Goal: Find specific page/section: Find specific page/section

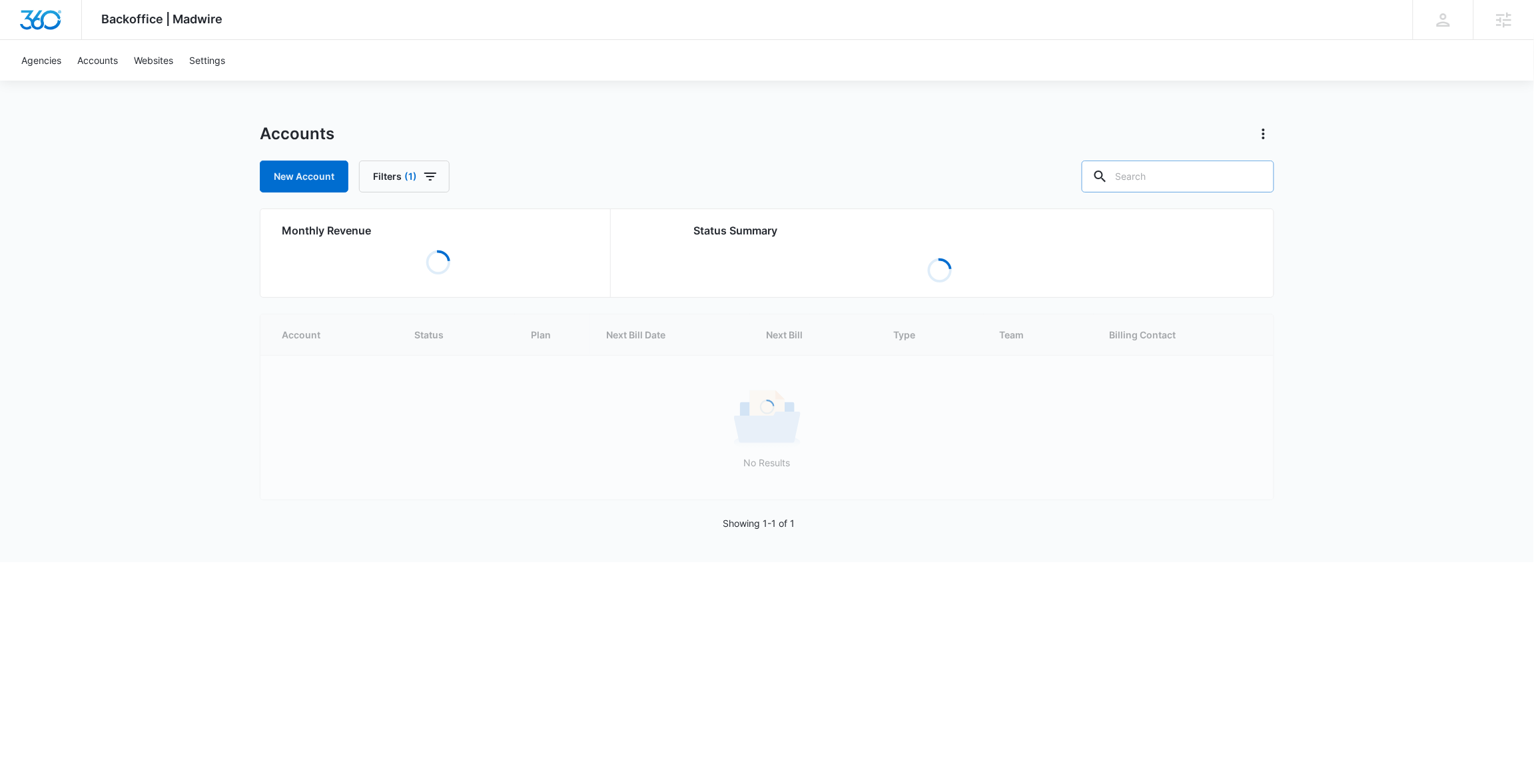
click at [1180, 172] on input "text" at bounding box center [1178, 176] width 193 height 31
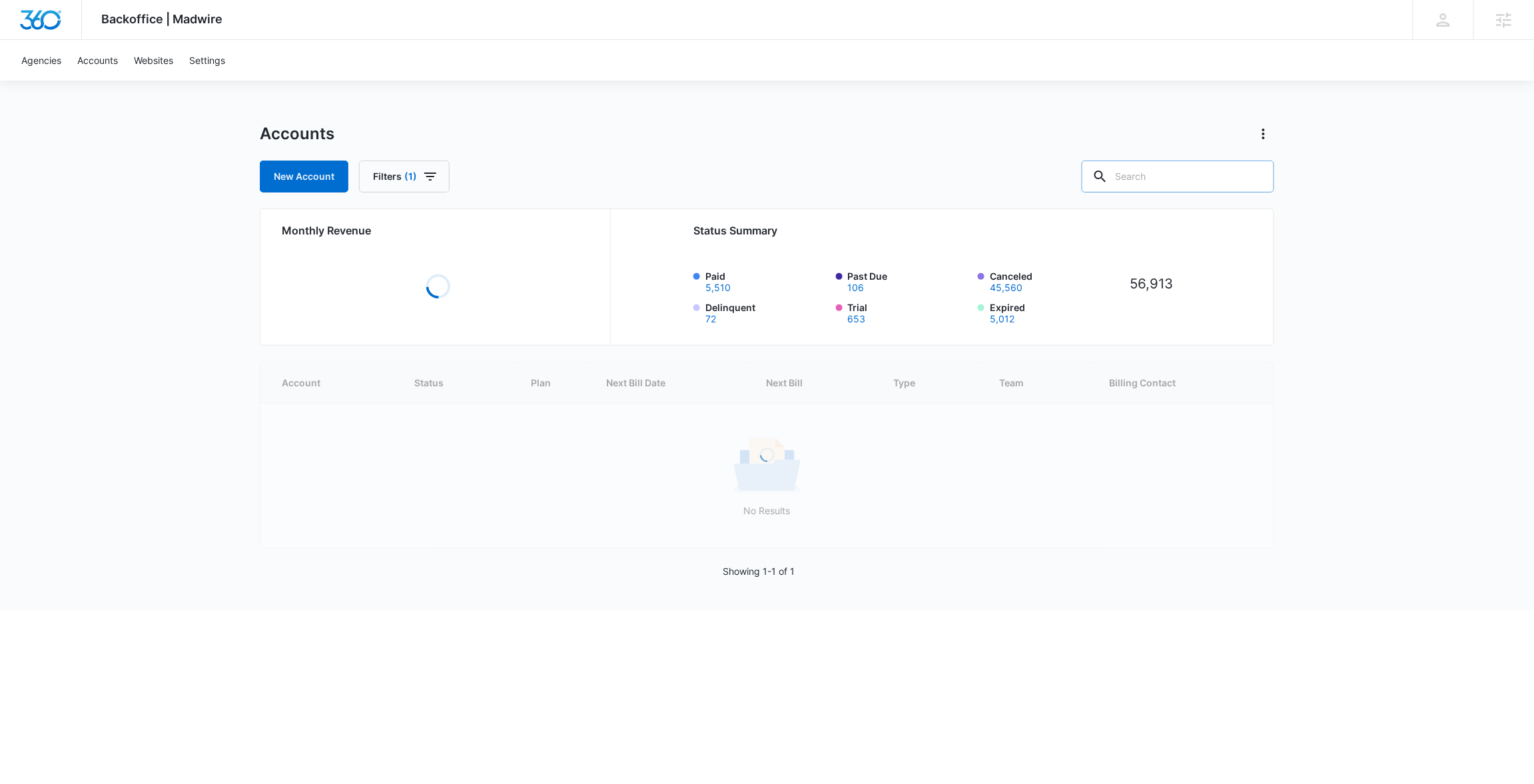
paste input "M330605"
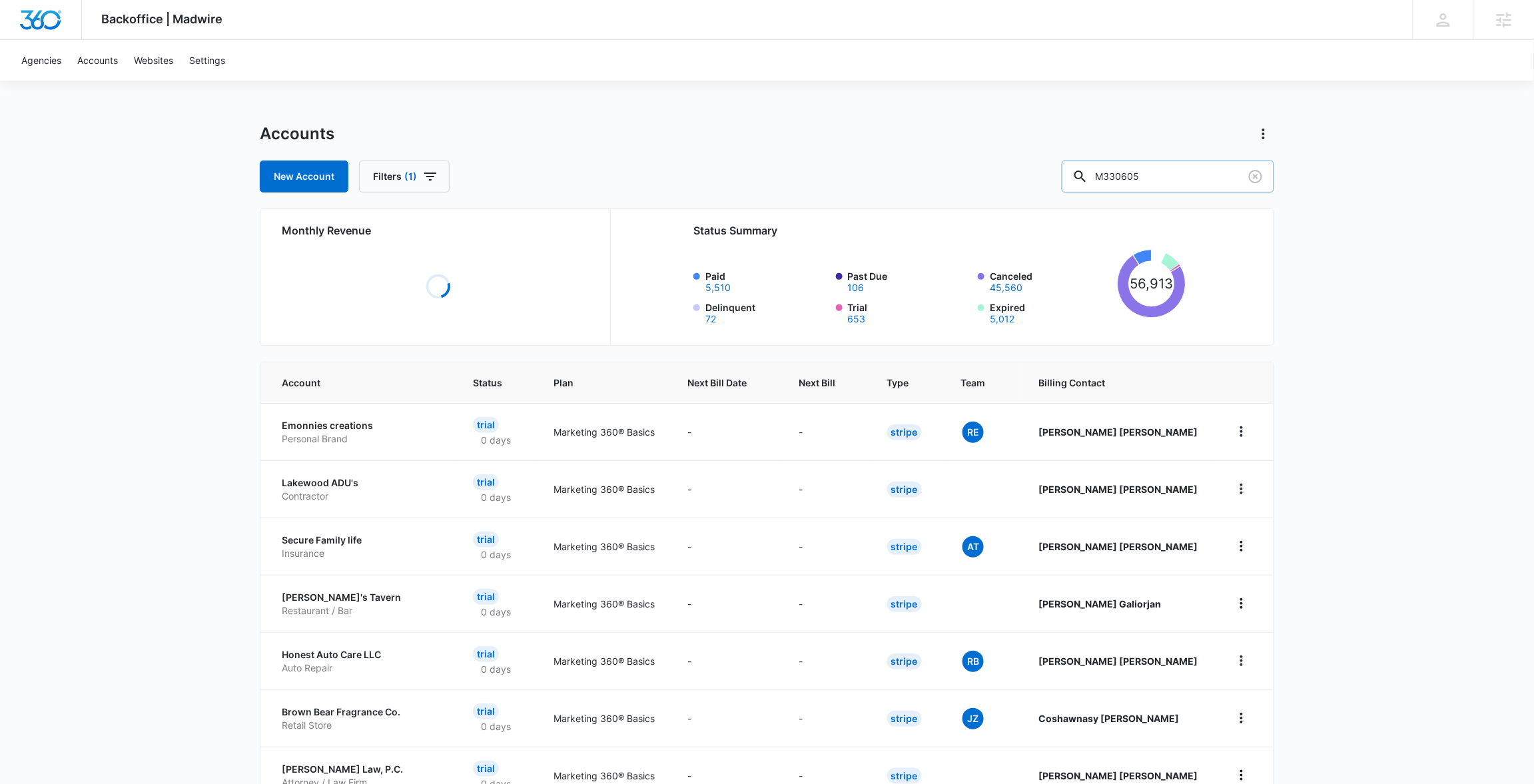
type input "M330605"
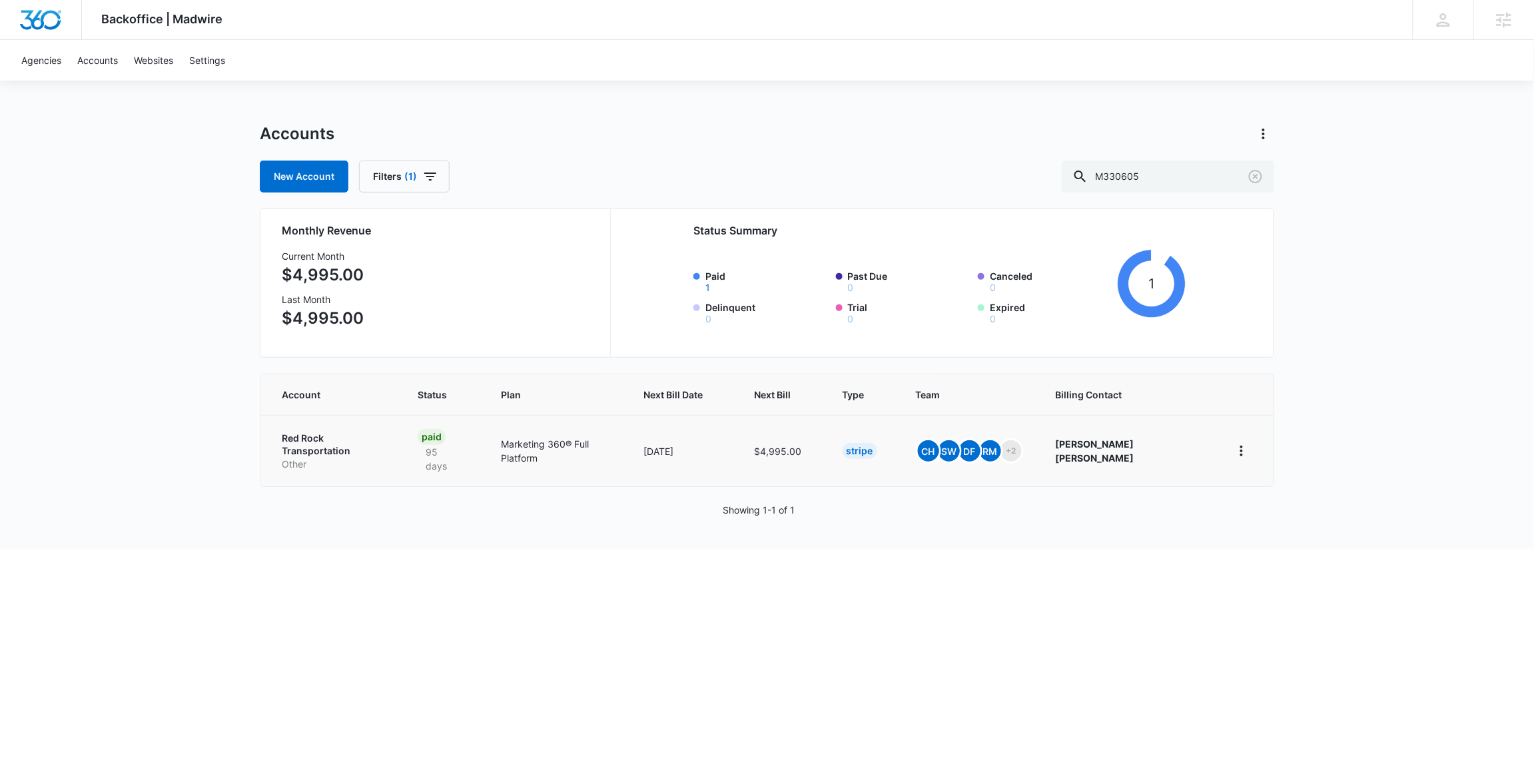
click at [332, 428] on td "Red Rock Transportation Other" at bounding box center [331, 451] width 141 height 71
click at [331, 433] on p "Red Rock Transportation" at bounding box center [334, 445] width 104 height 26
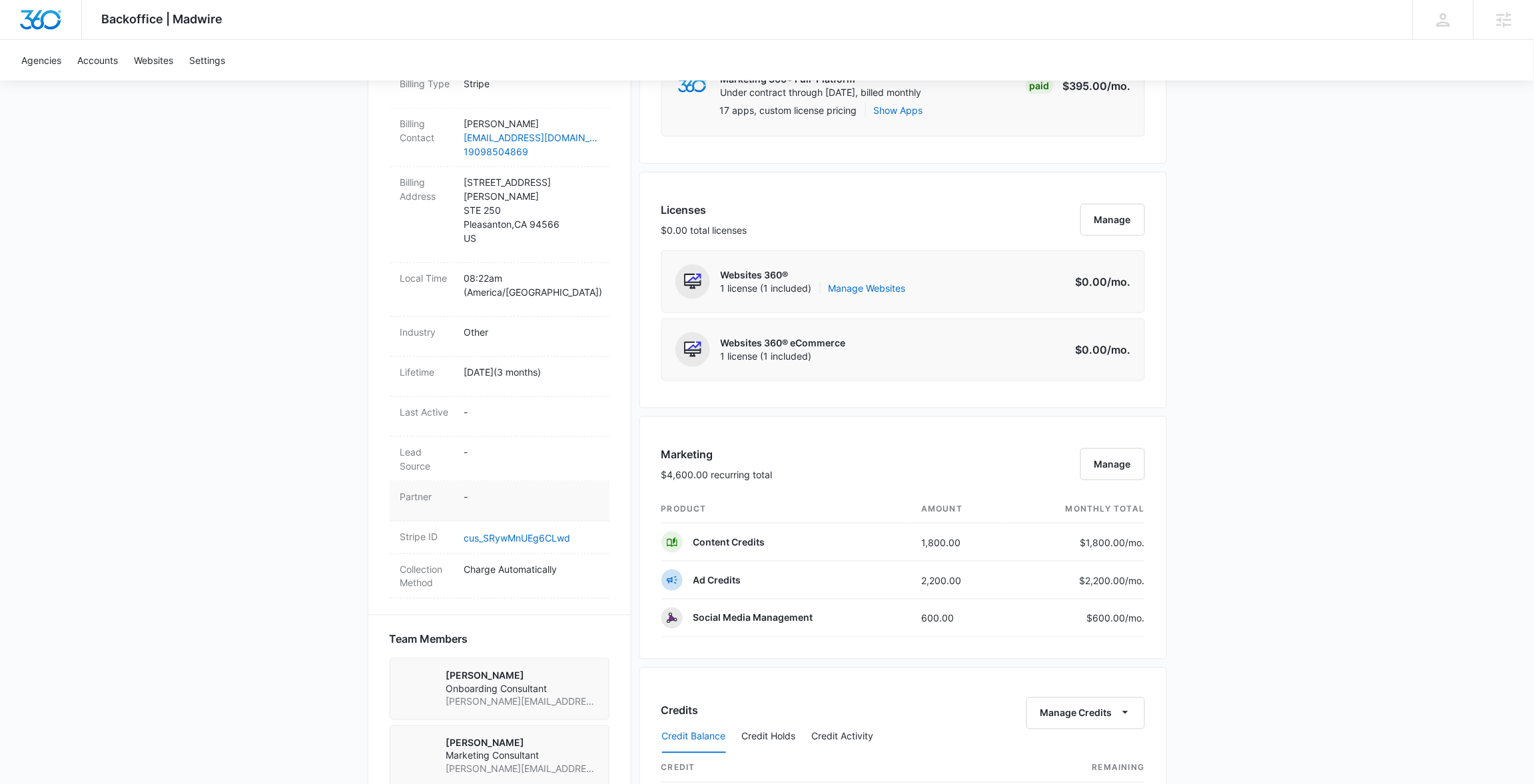
scroll to position [435, 0]
click at [89, 57] on link "Accounts" at bounding box center [97, 60] width 57 height 40
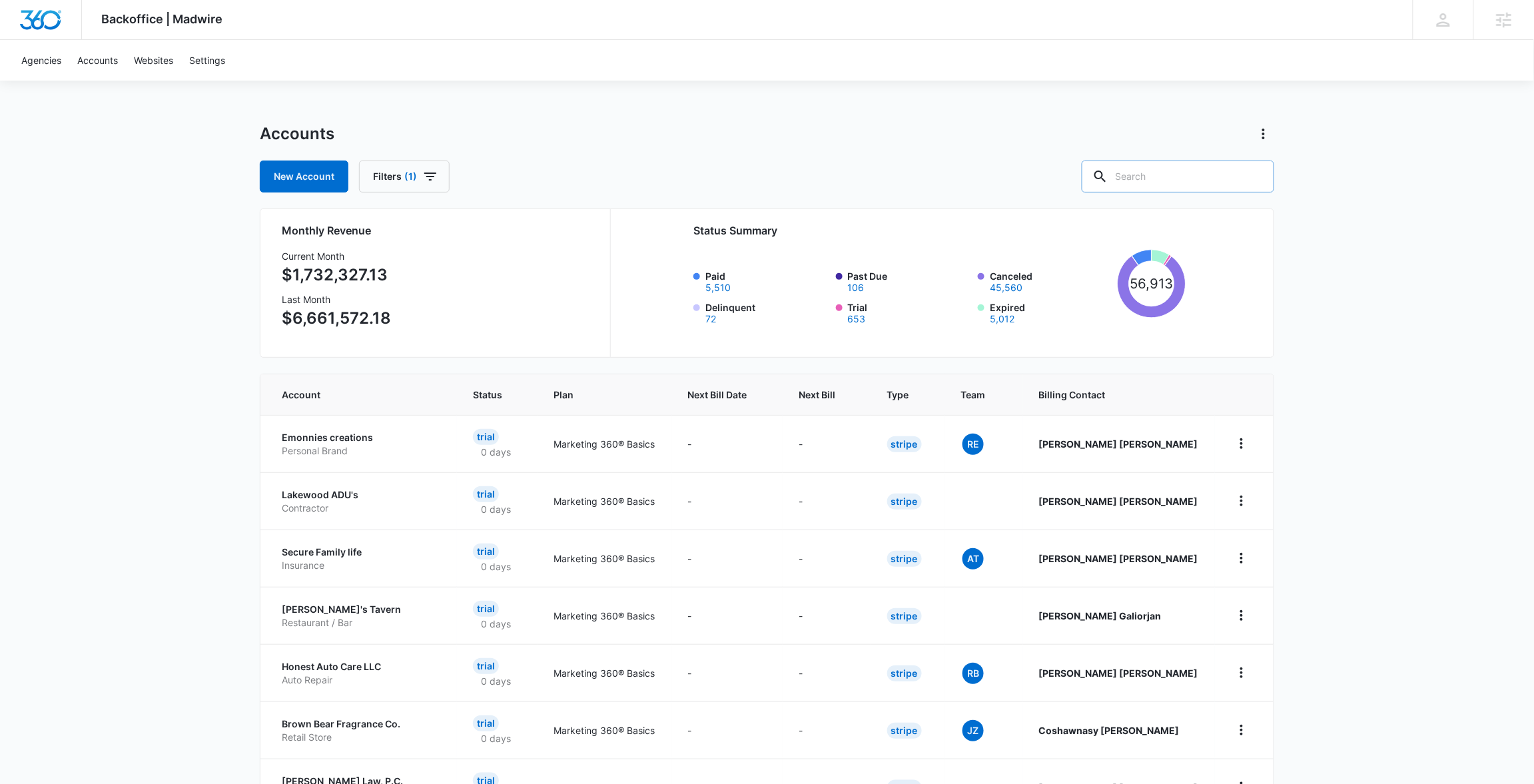
click at [1224, 180] on input "text" at bounding box center [1178, 176] width 193 height 31
paste input "M187126"
type input "M187126"
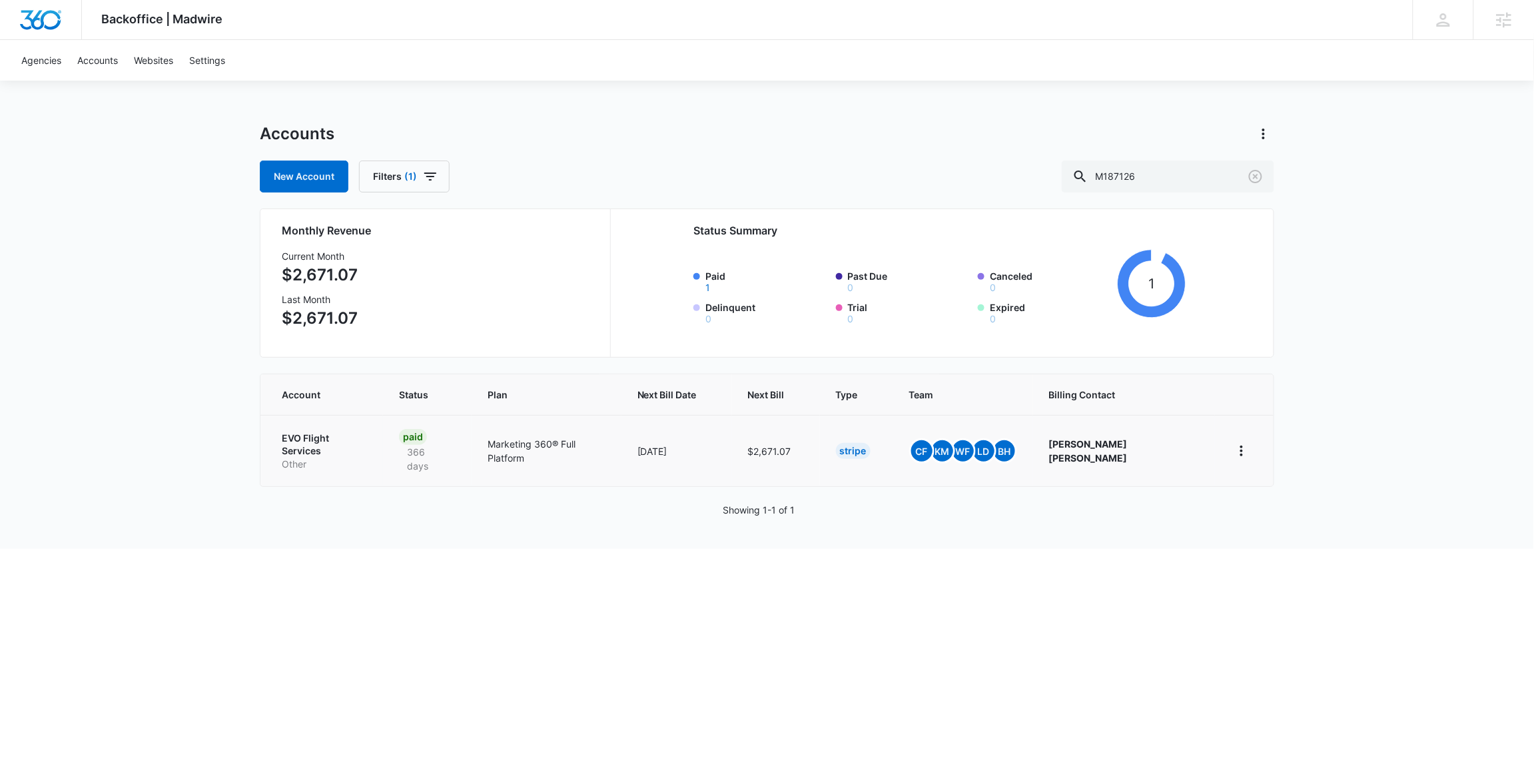
click at [370, 427] on td "EVO Flight Services Other" at bounding box center [322, 451] width 123 height 71
click at [367, 434] on p "EVO Flight Services" at bounding box center [324, 445] width 86 height 26
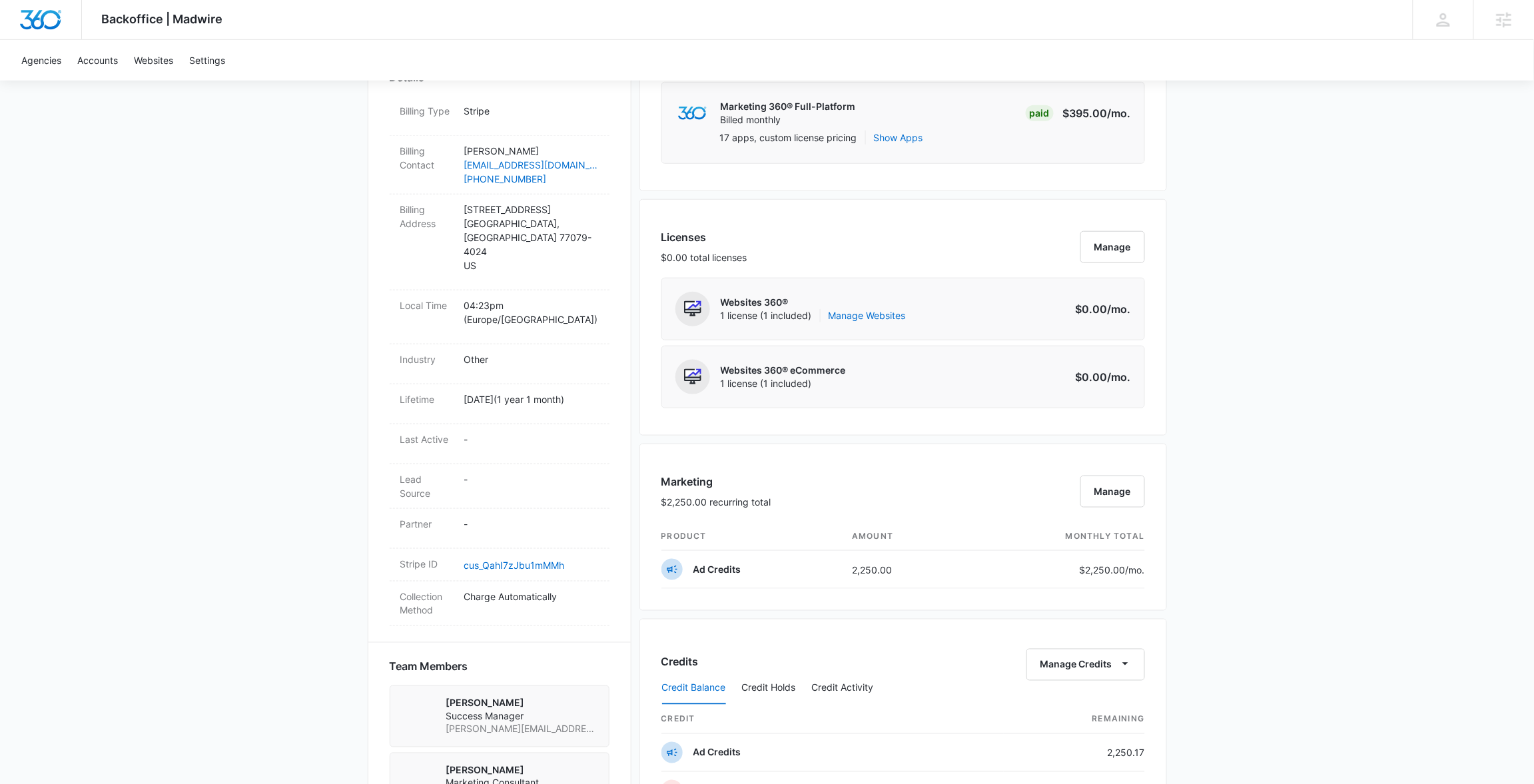
scroll to position [695, 0]
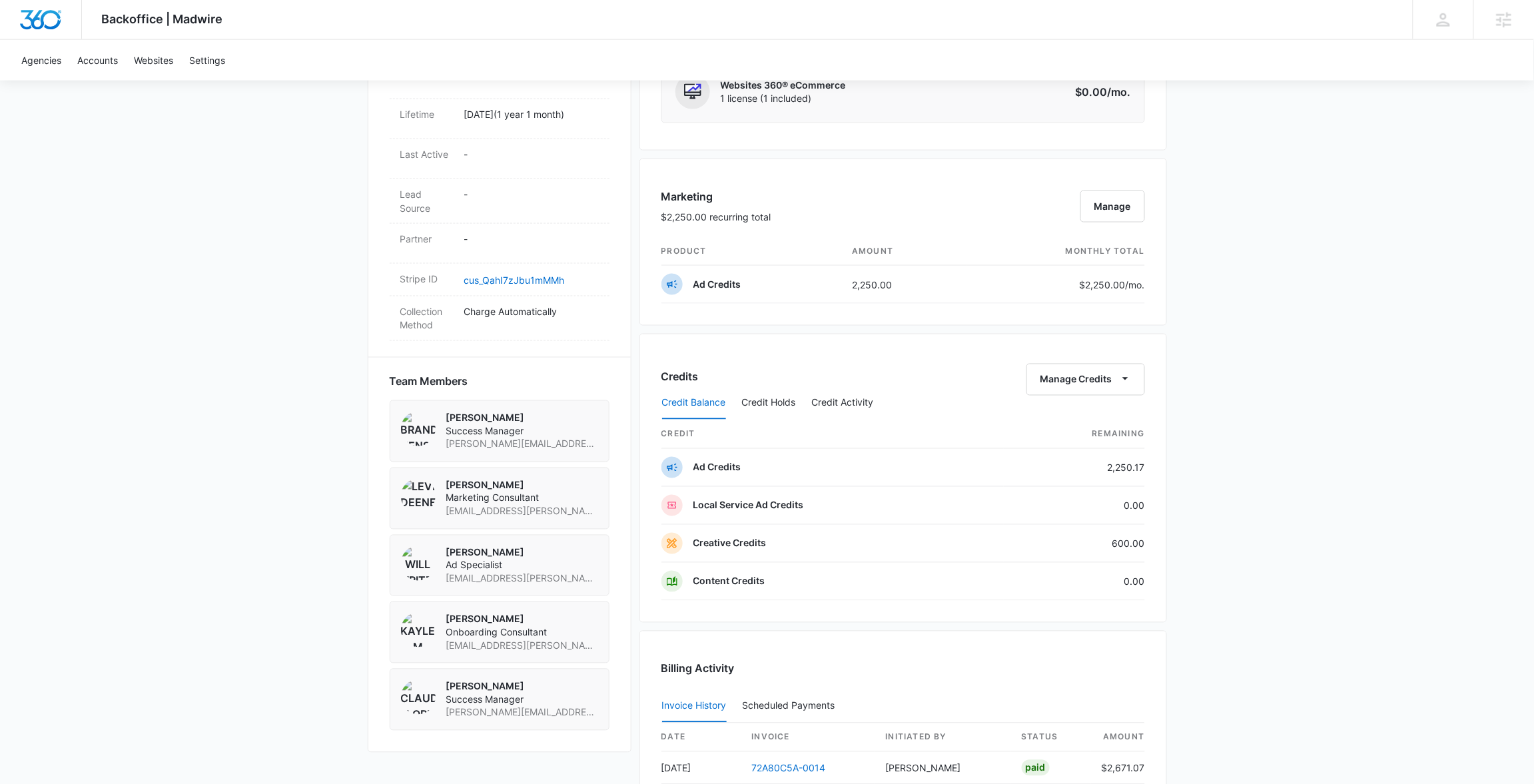
click at [551, 411] on p "[PERSON_NAME]" at bounding box center [522, 418] width 152 height 14
drag, startPoint x: 551, startPoint y: 378, endPoint x: 450, endPoint y: 379, distance: 101.0
click at [450, 411] on p "[PERSON_NAME]" at bounding box center [522, 418] width 152 height 14
click at [83, 57] on link "Accounts" at bounding box center [97, 60] width 57 height 40
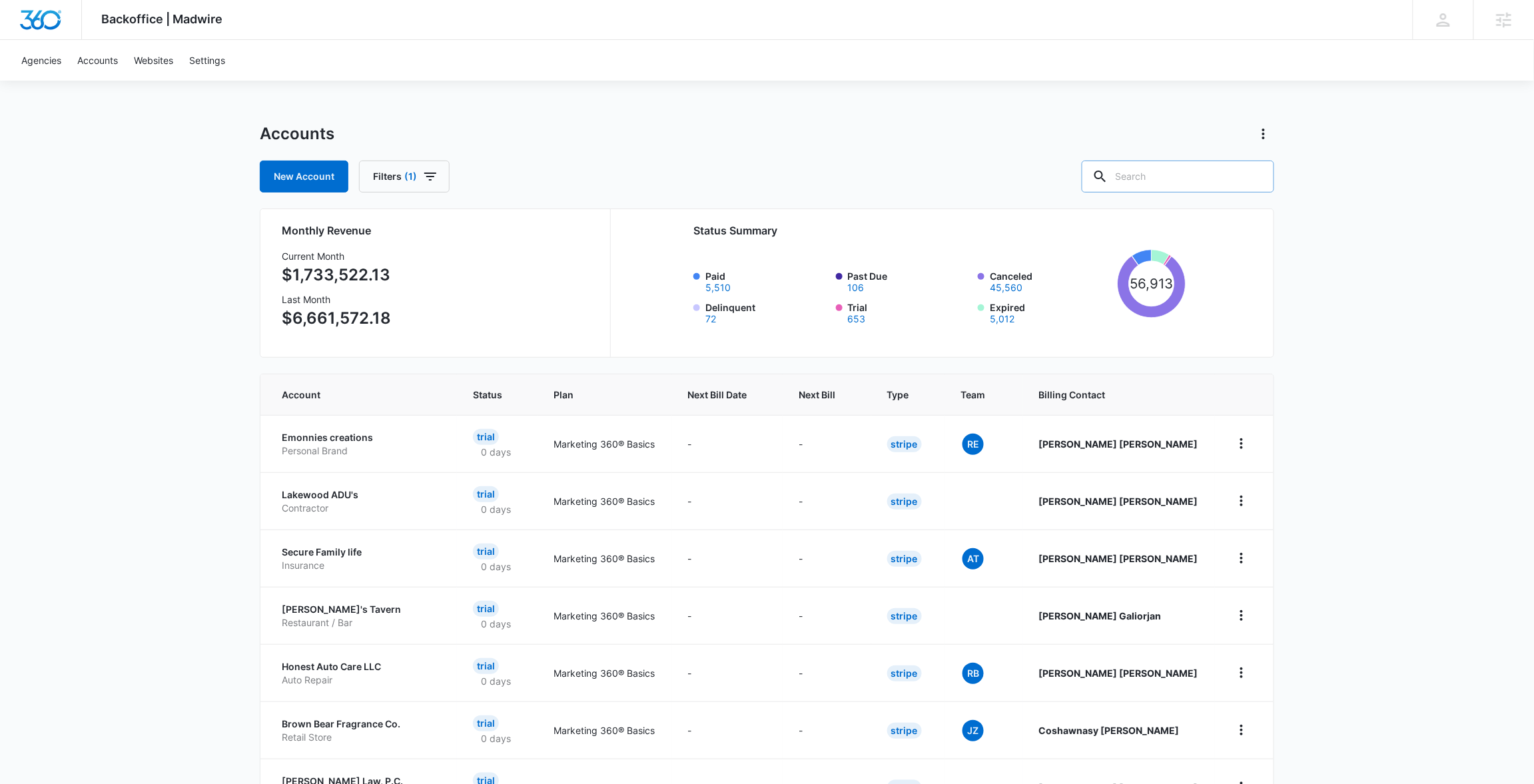
click at [1220, 184] on input "text" at bounding box center [1178, 176] width 193 height 31
paste input "M330605"
type input "M330605"
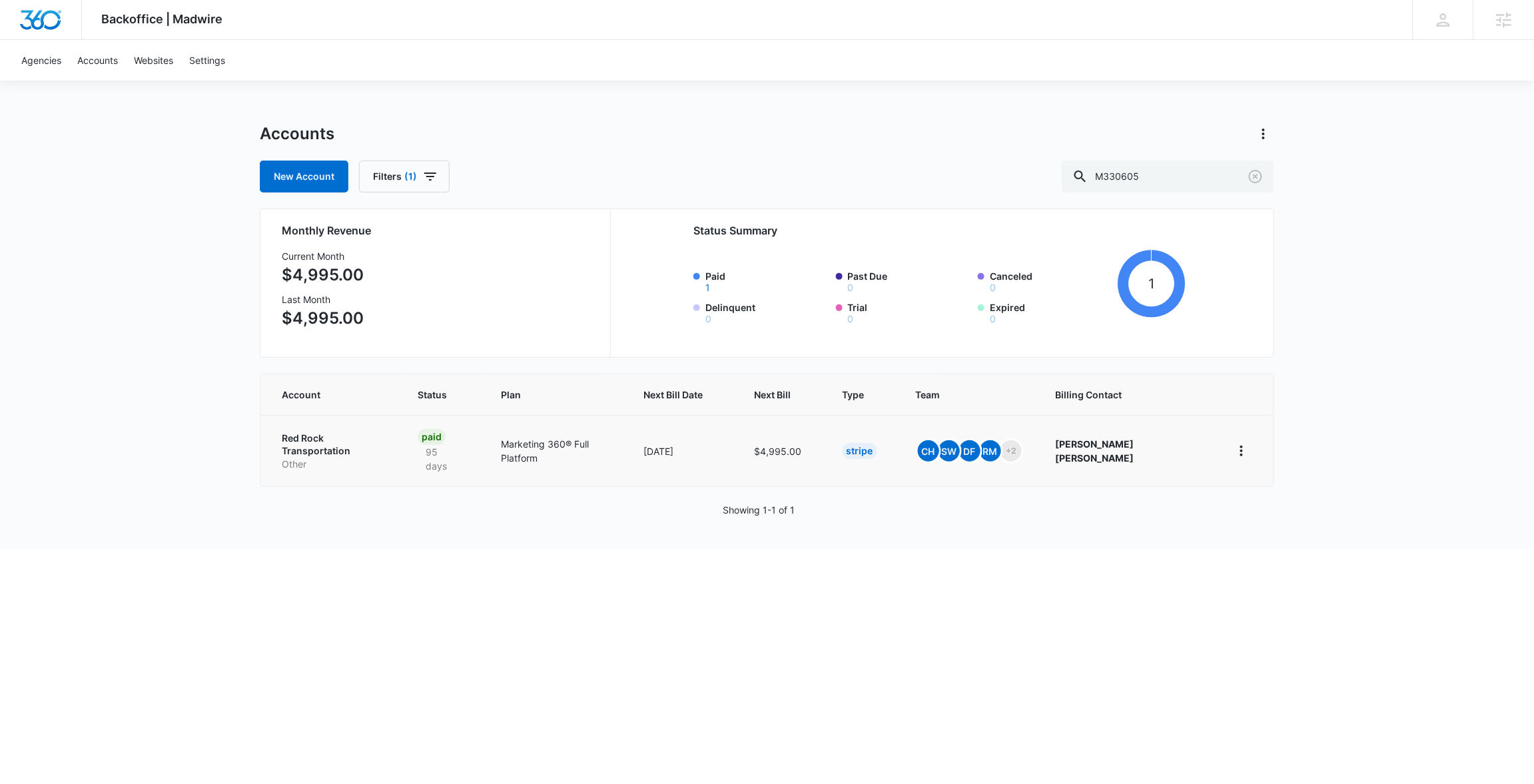
click at [332, 438] on p "Red Rock Transportation" at bounding box center [334, 445] width 104 height 26
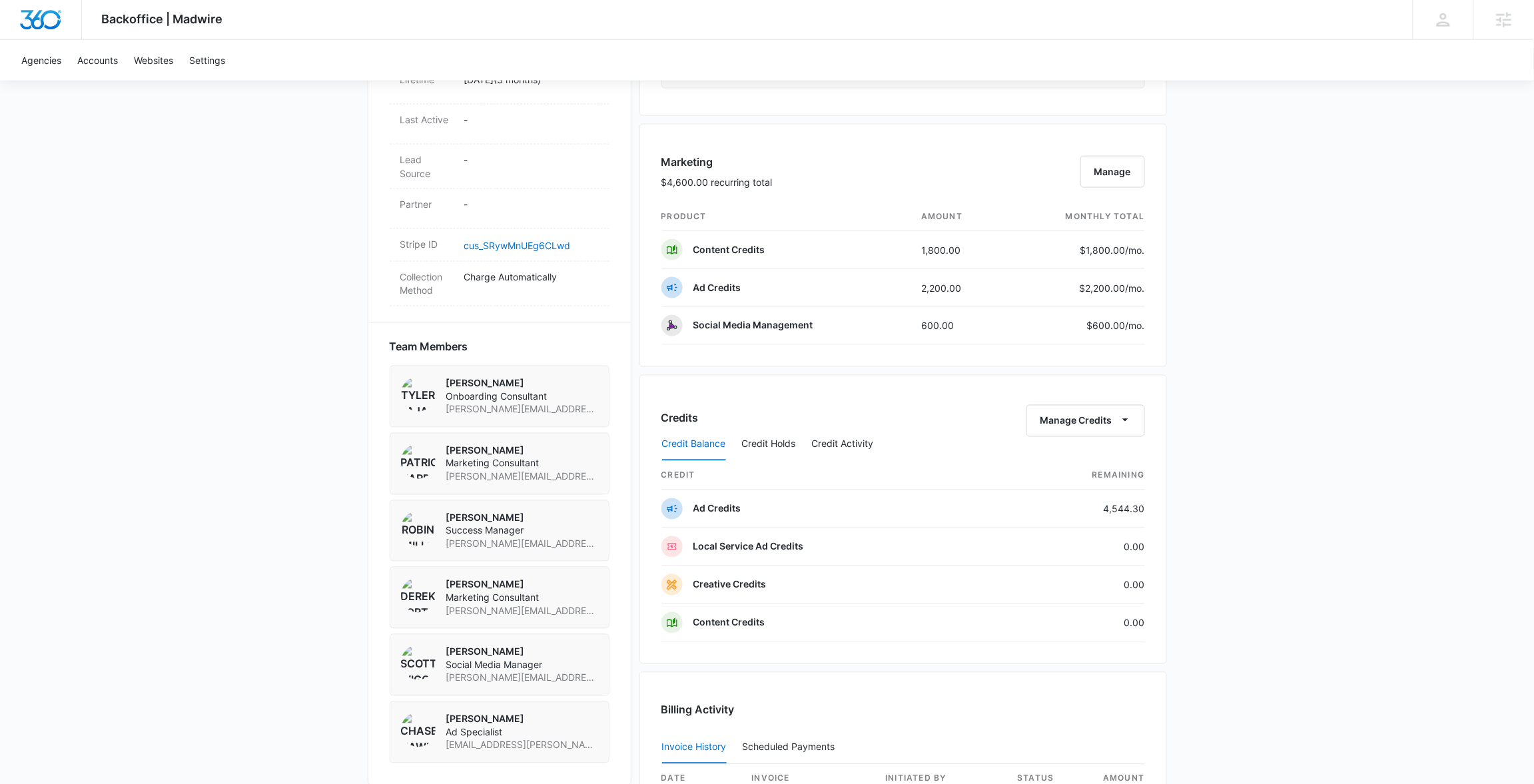
scroll to position [745, 0]
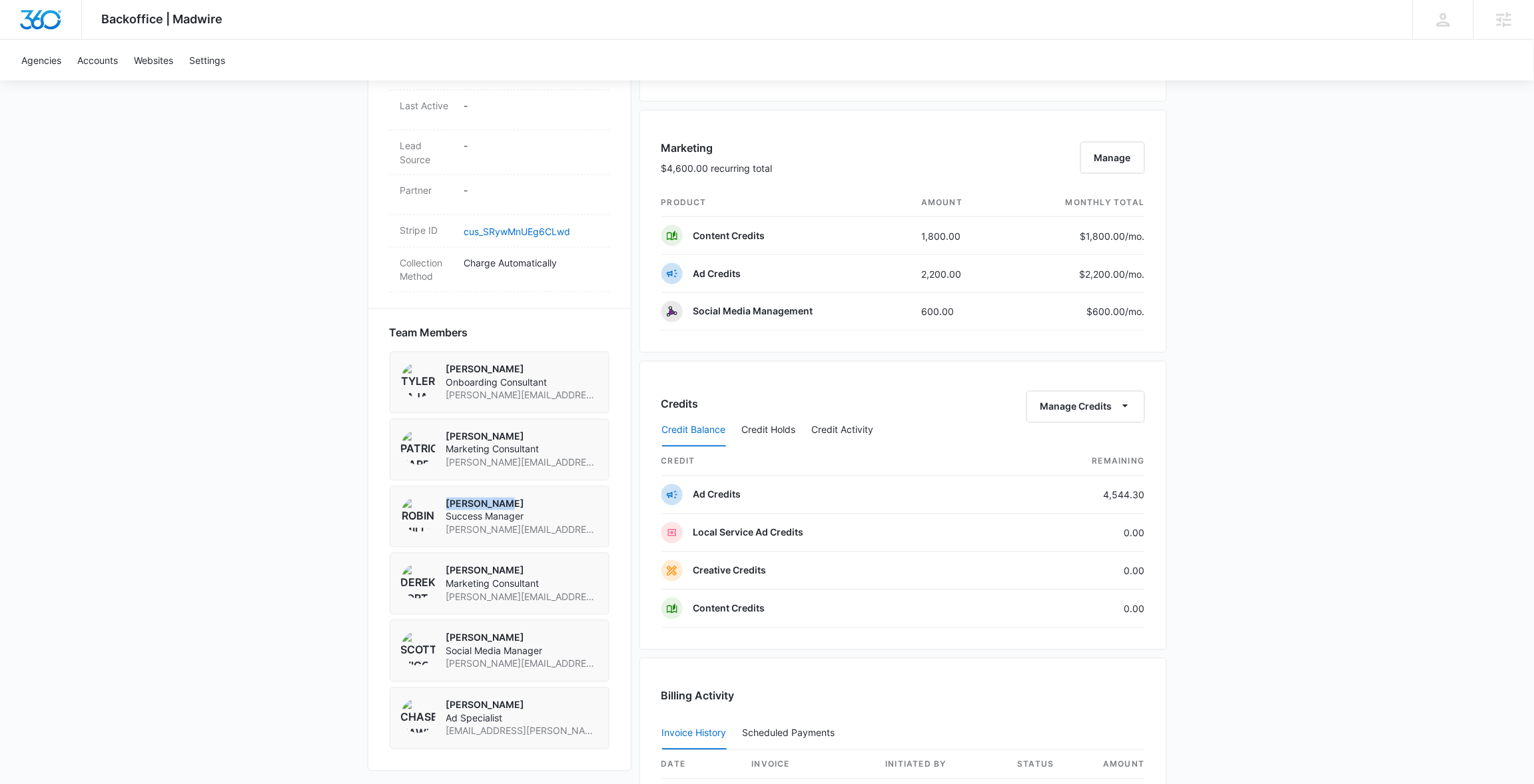
drag, startPoint x: 500, startPoint y: 475, endPoint x: 449, endPoint y: 475, distance: 51.0
click at [449, 498] on p "[PERSON_NAME]" at bounding box center [522, 505] width 152 height 14
copy p "[PERSON_NAME]"
